Goal: Find specific page/section: Find specific page/section

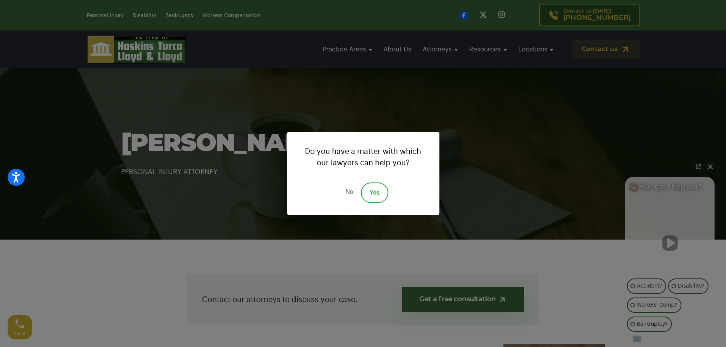
click at [346, 193] on link "No" at bounding box center [349, 193] width 23 height 21
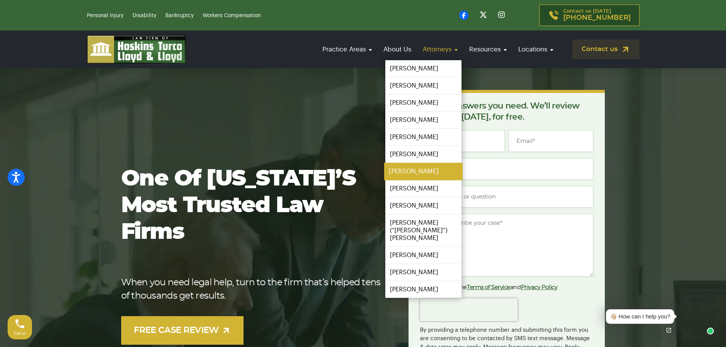
click at [417, 168] on link "[PERSON_NAME]" at bounding box center [423, 171] width 78 height 17
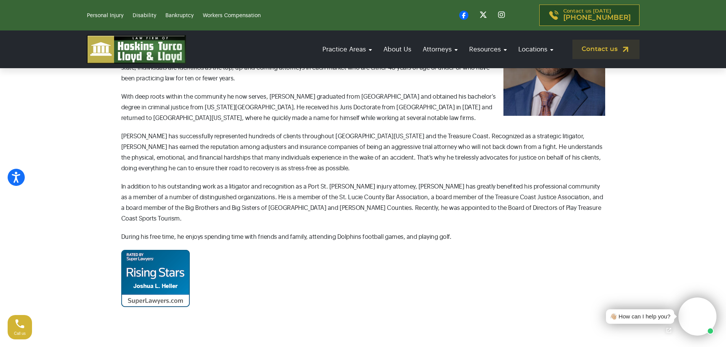
scroll to position [355, 0]
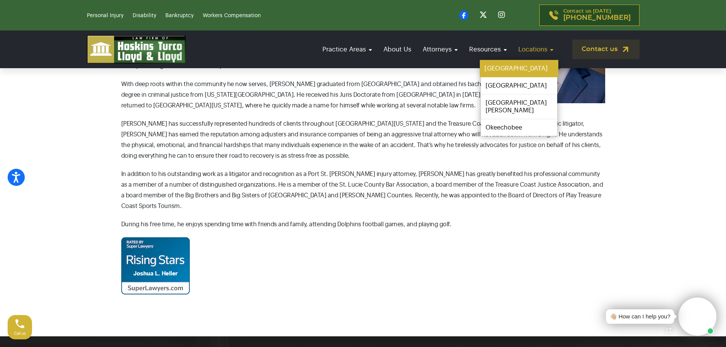
click at [515, 65] on link "[GEOGRAPHIC_DATA]" at bounding box center [519, 68] width 78 height 17
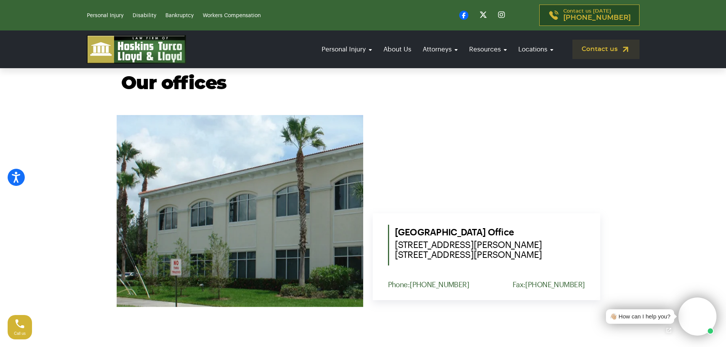
scroll to position [279, 0]
